Goal: Task Accomplishment & Management: Complete application form

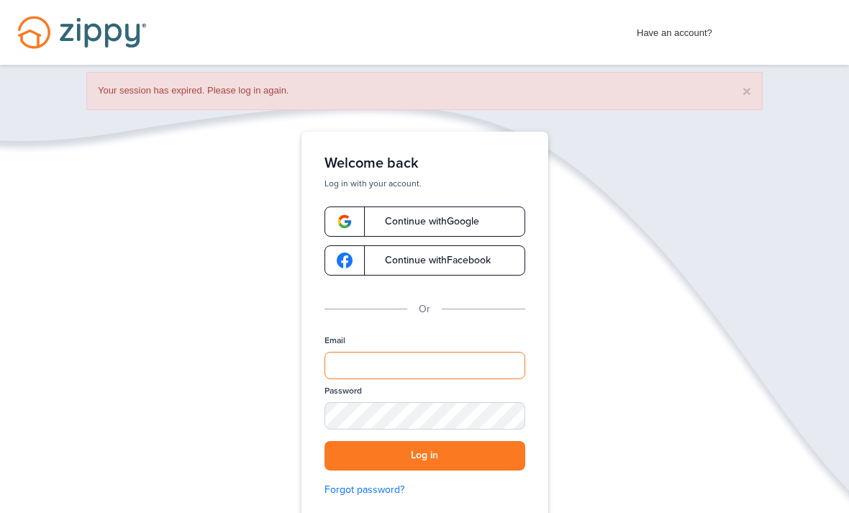
click at [373, 366] on input "Email" at bounding box center [425, 365] width 201 height 27
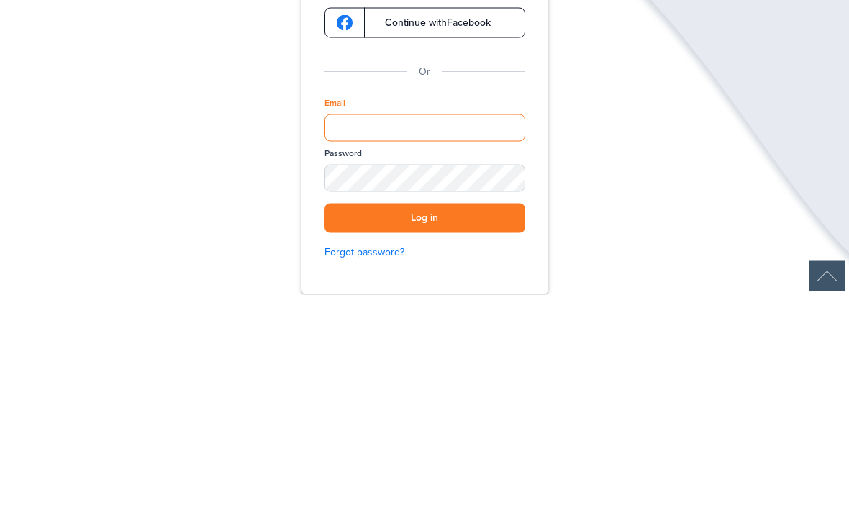
type input "**********"
click at [425, 422] on button "Log in" at bounding box center [425, 437] width 201 height 30
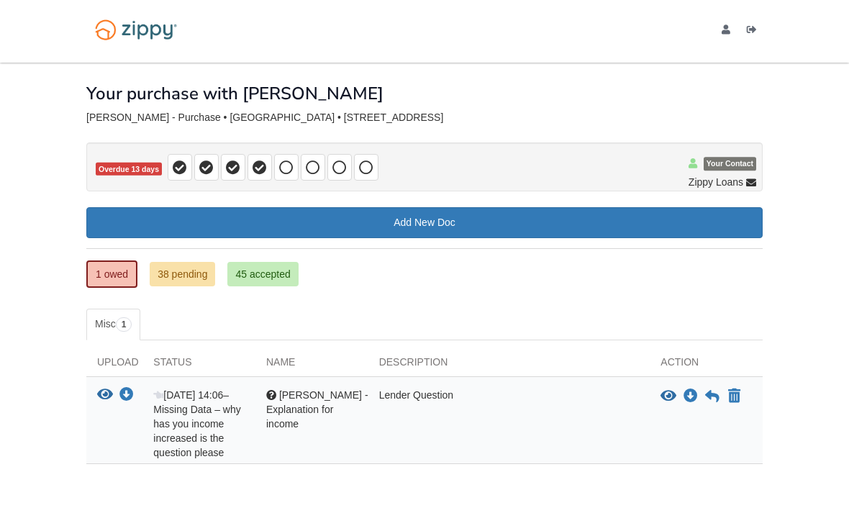
scroll to position [4, 0]
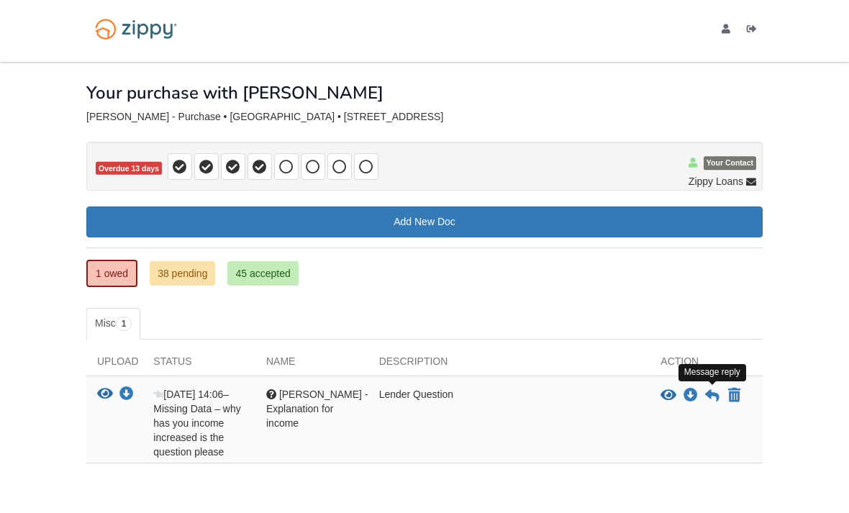
click at [710, 392] on icon at bounding box center [712, 396] width 14 height 14
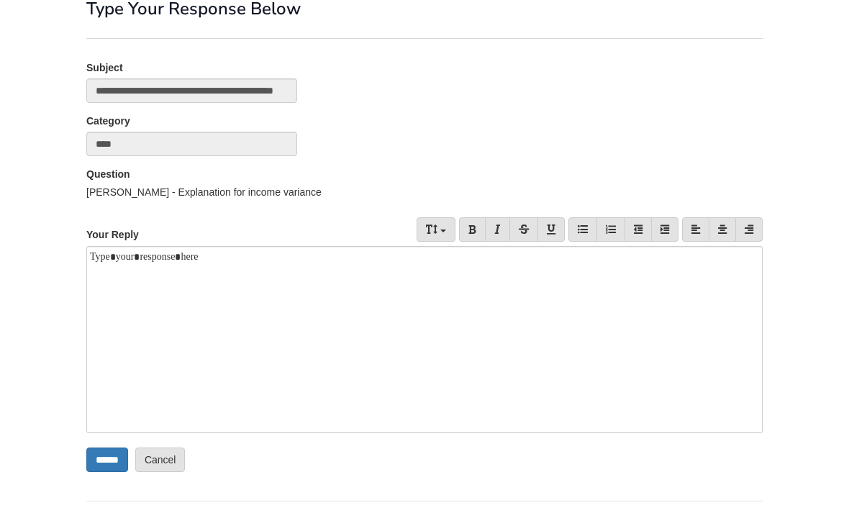
scroll to position [88, 0]
click at [115, 277] on div at bounding box center [424, 339] width 676 height 187
click at [106, 302] on div at bounding box center [424, 339] width 676 height 187
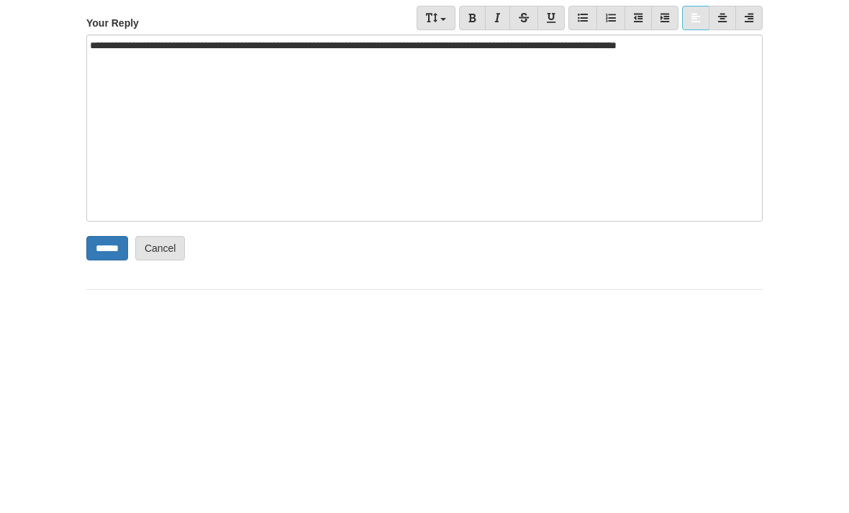
click at [113, 448] on input "******" at bounding box center [107, 460] width 42 height 24
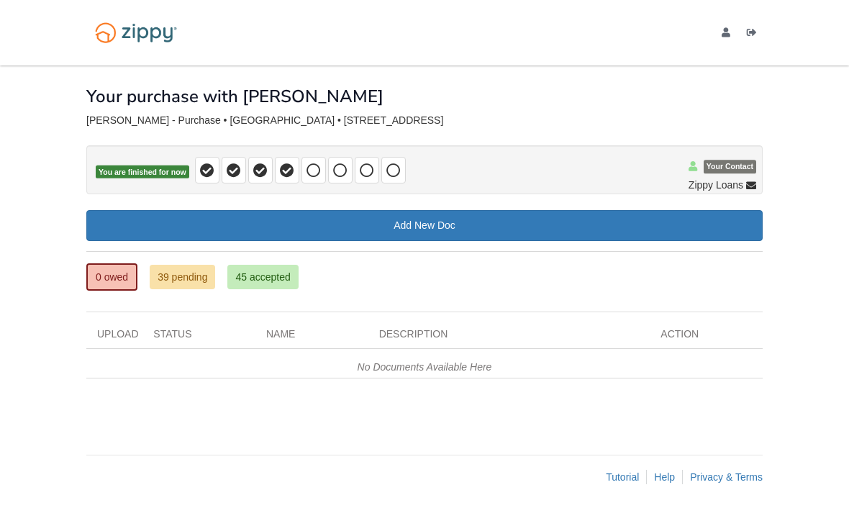
click at [192, 272] on link "39 pending" at bounding box center [182, 277] width 65 height 24
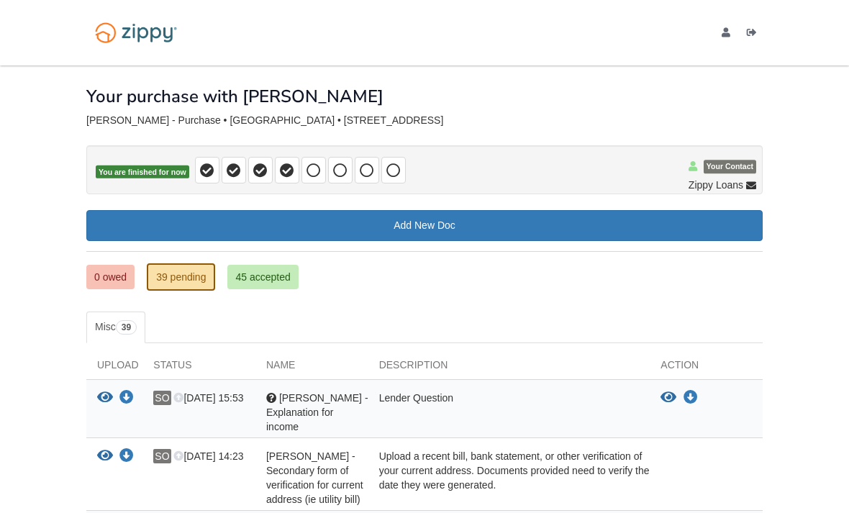
click at [110, 276] on link "0 owed" at bounding box center [110, 277] width 48 height 24
